Goal: Navigation & Orientation: Find specific page/section

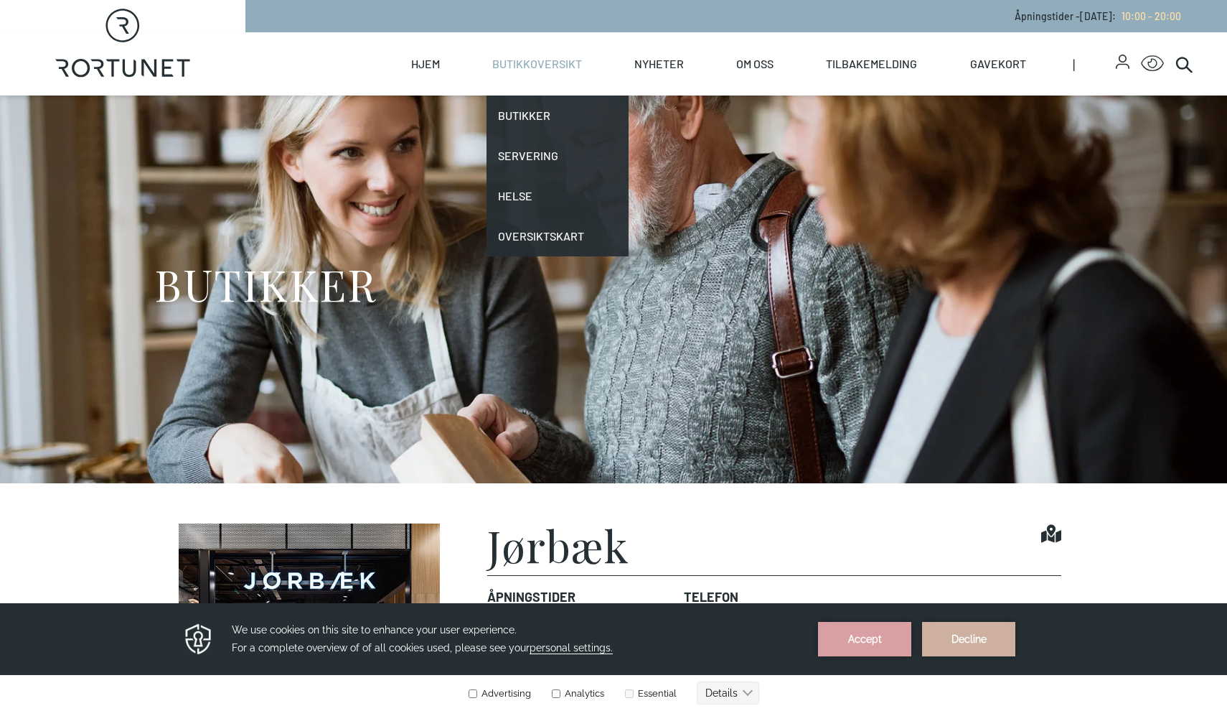
click at [558, 63] on link "Butikkoversikt" at bounding box center [537, 63] width 90 height 63
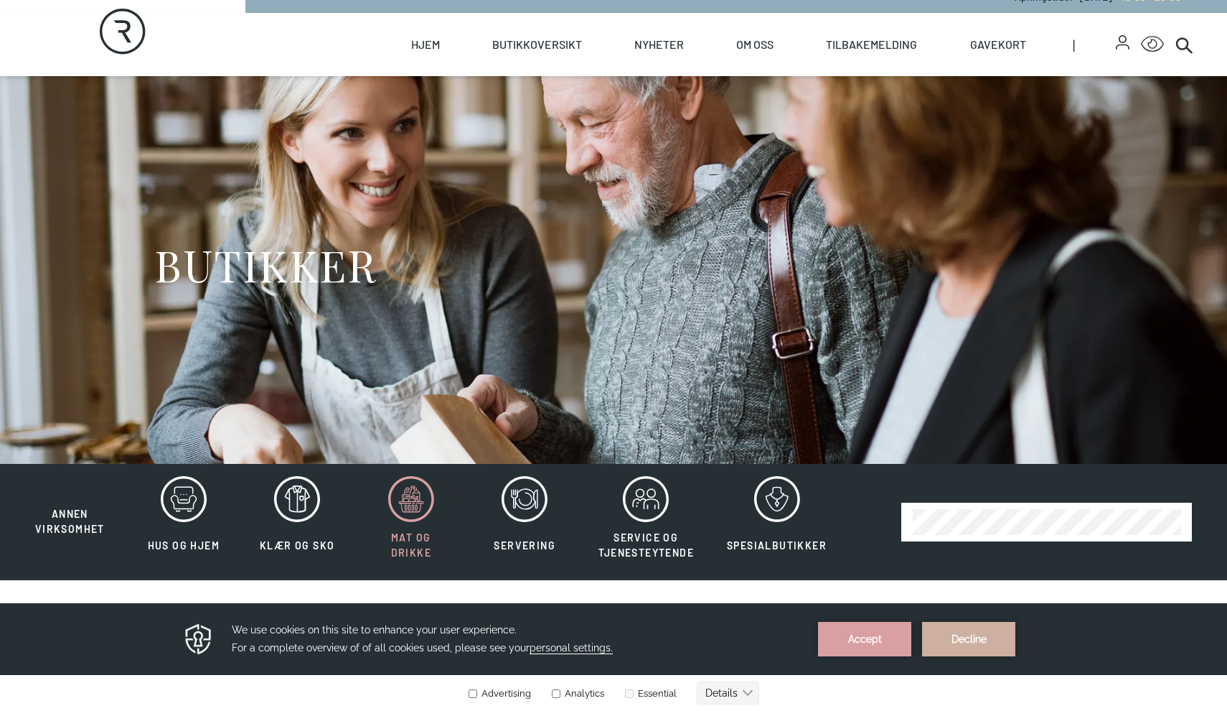
scroll to position [23, 0]
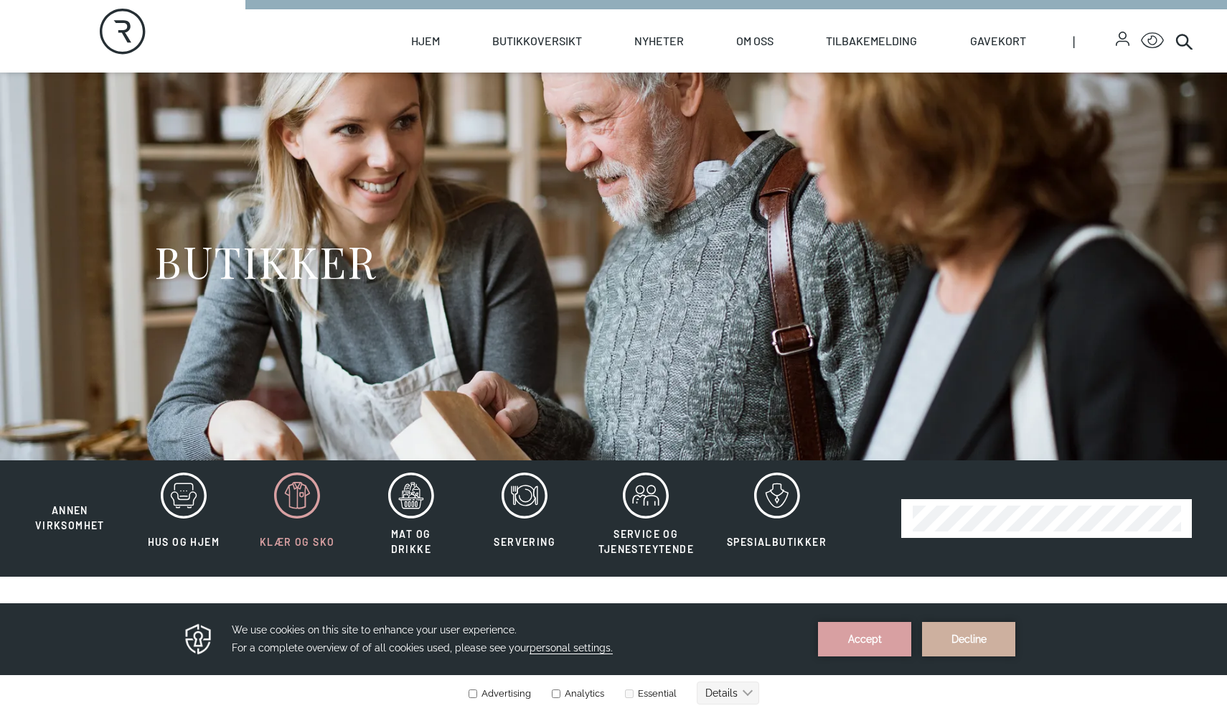
click at [307, 508] on icon at bounding box center [297, 495] width 46 height 46
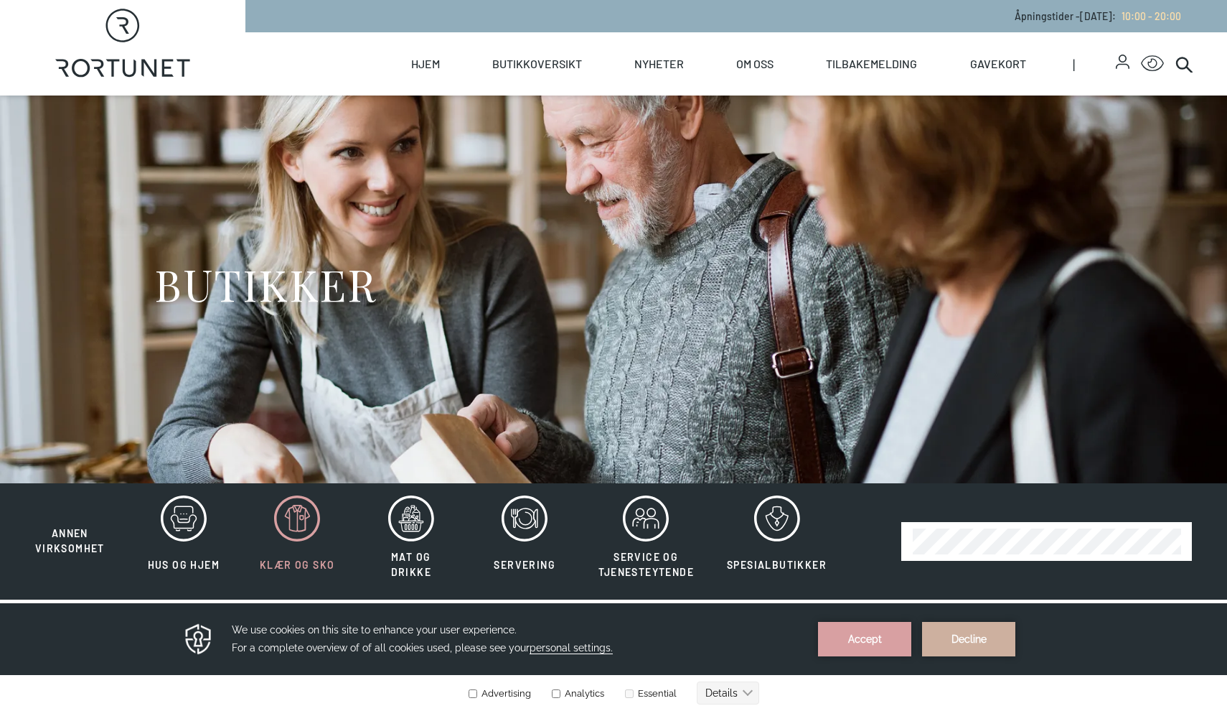
scroll to position [23, 0]
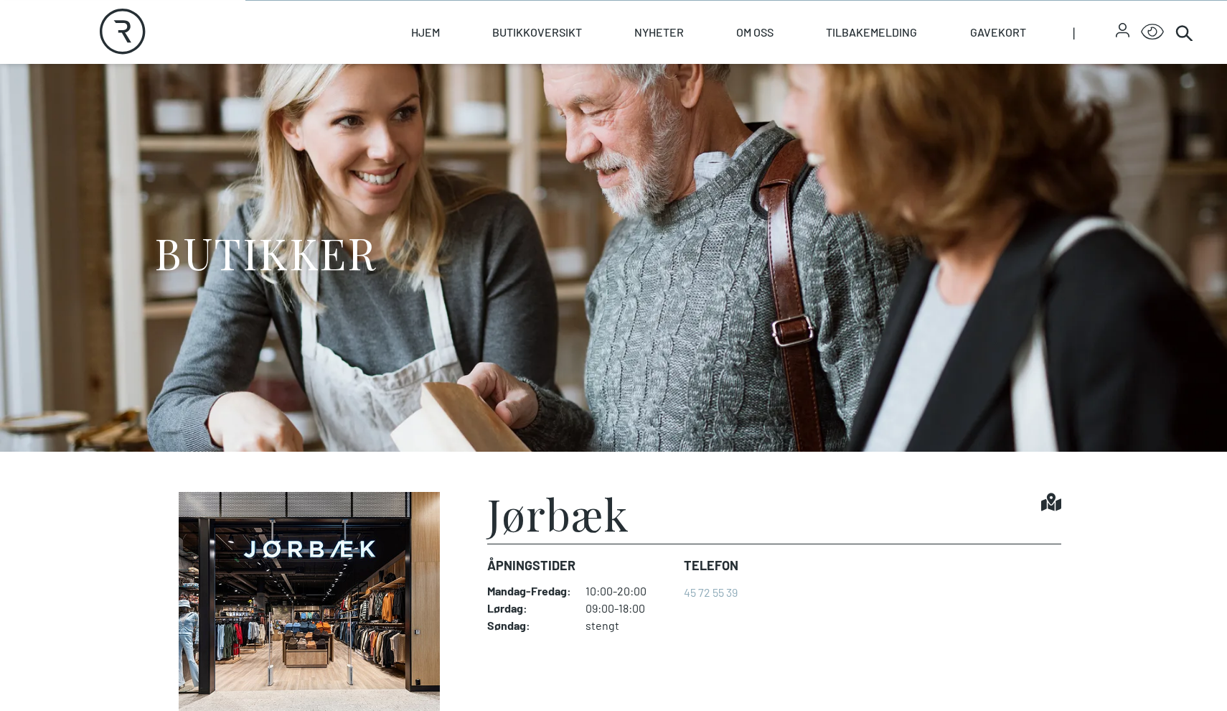
scroll to position [42, 0]
